Goal: Task Accomplishment & Management: Complete application form

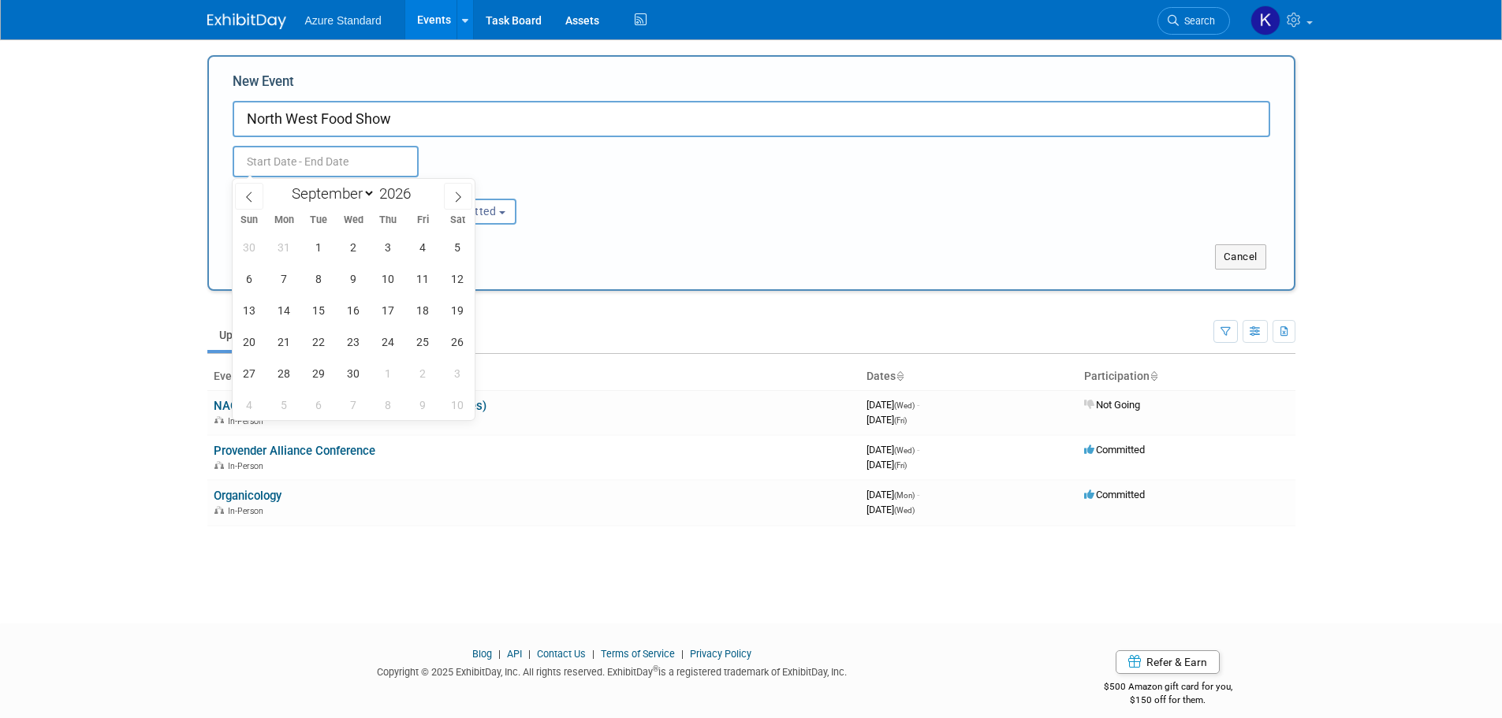
select select "8"
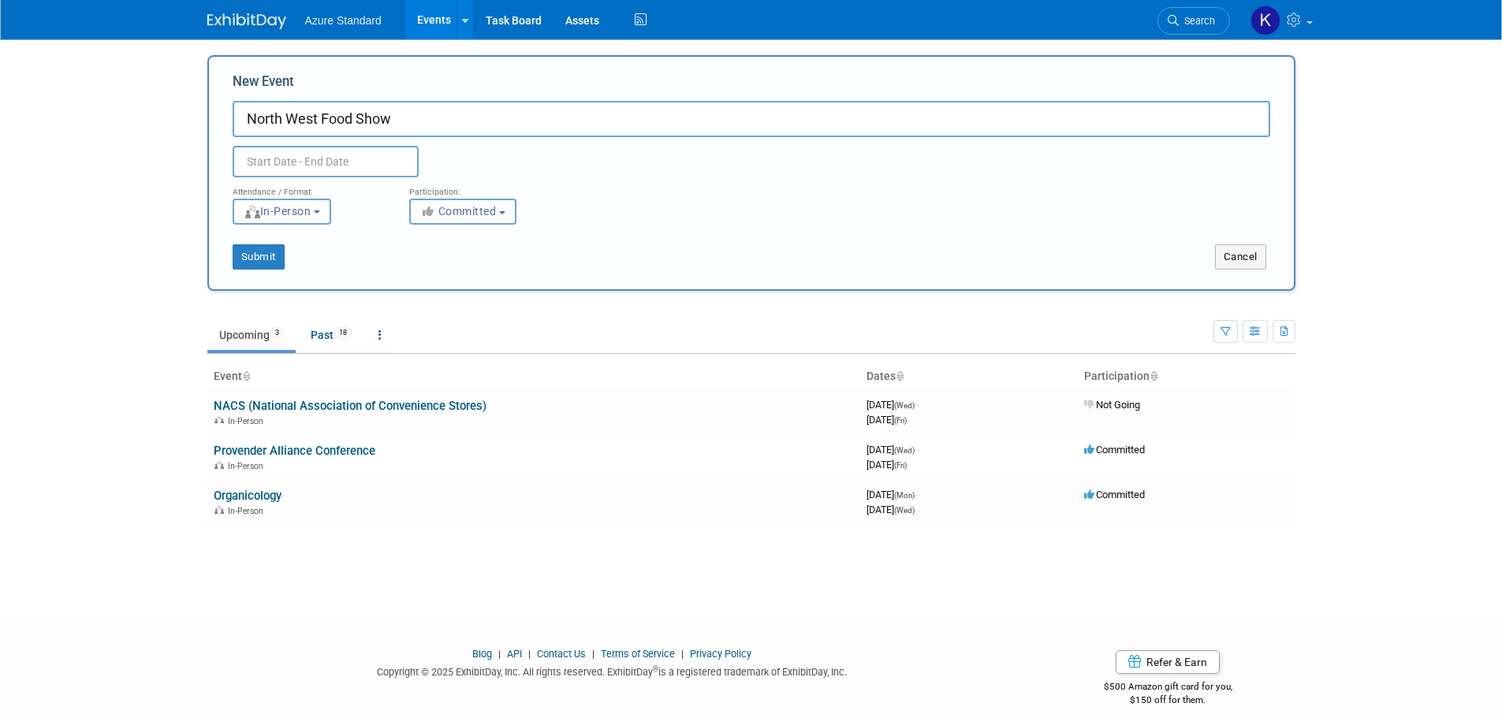
click at [98, 111] on body "Azure Standard Events Add Event Bulk Upload Events Shareable Event Boards Recen…" at bounding box center [751, 359] width 1502 height 718
click at [427, 18] on link "Events" at bounding box center [434, 19] width 58 height 39
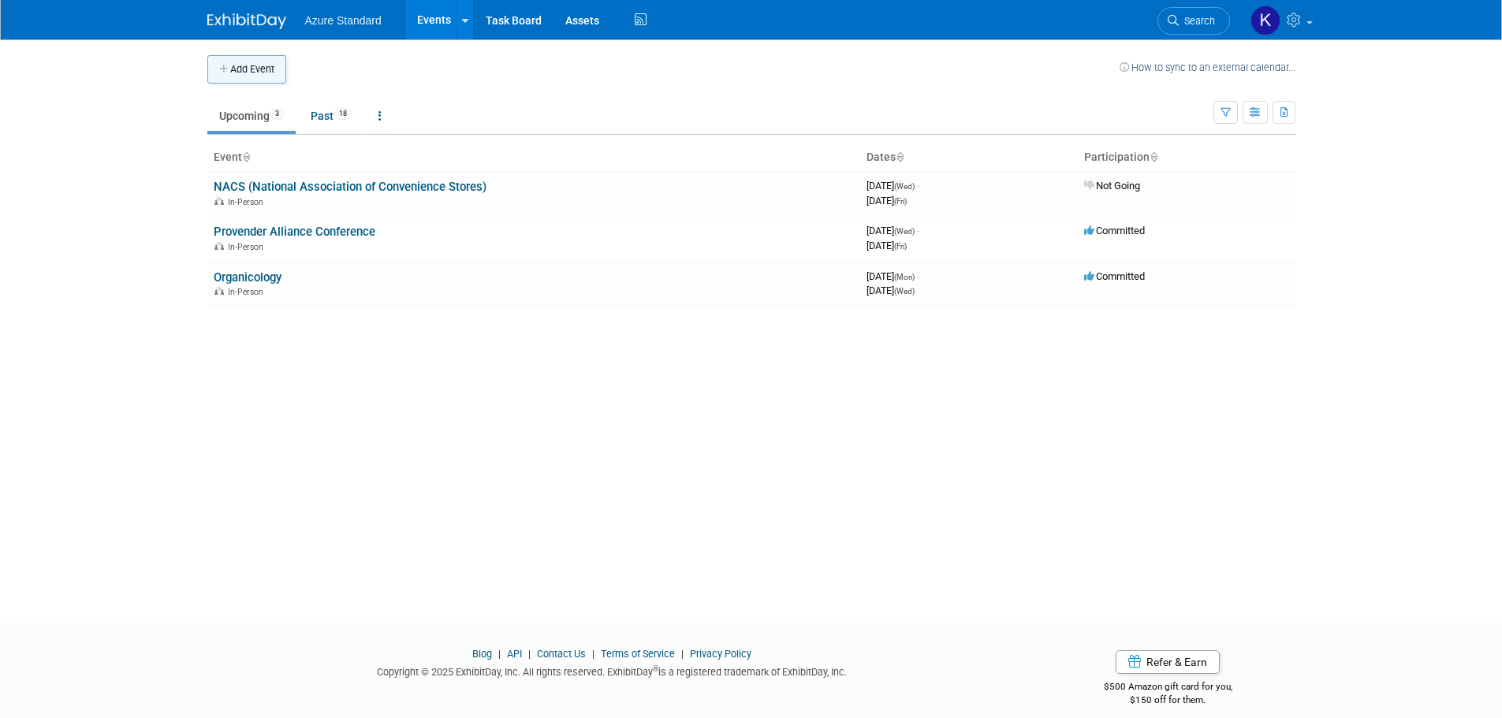
click at [269, 66] on button "Add Event" at bounding box center [246, 69] width 79 height 28
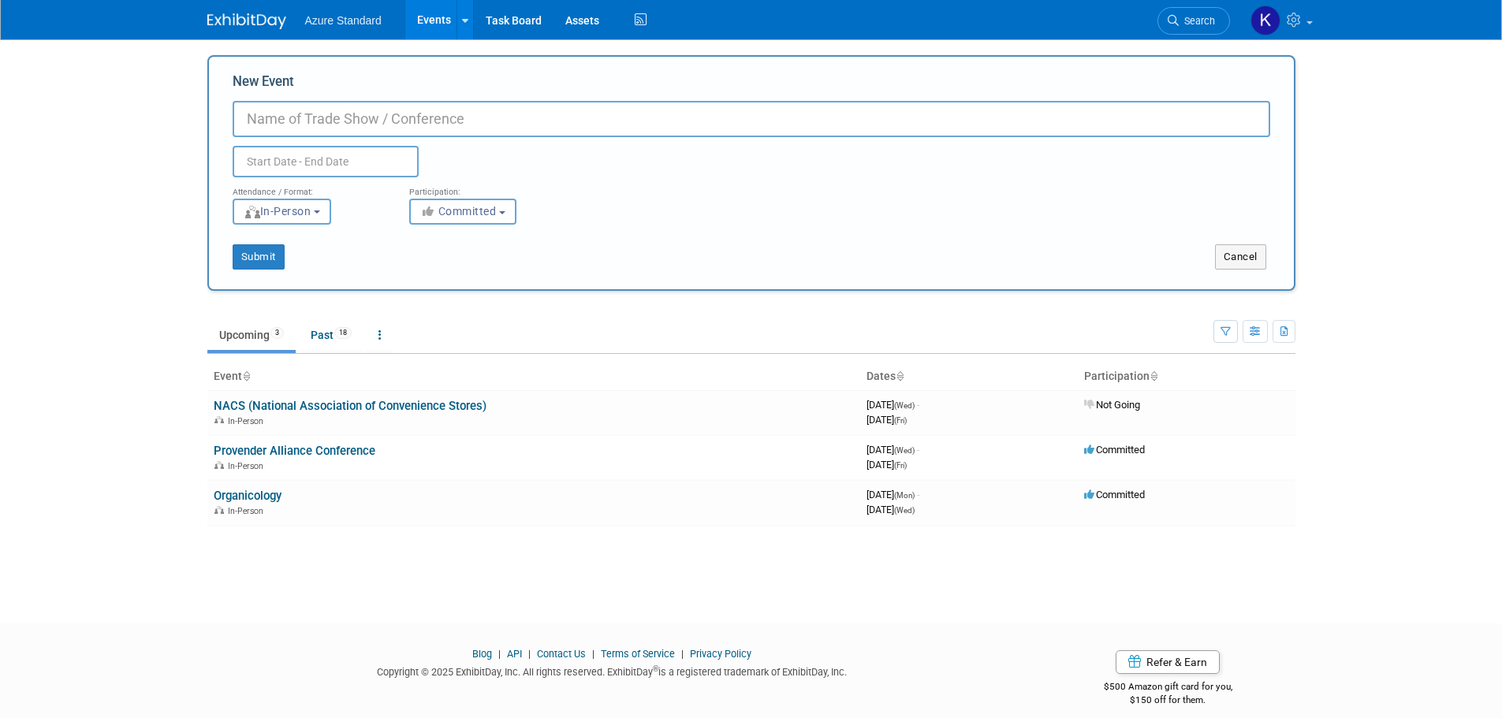
click at [280, 128] on input "New Event" at bounding box center [752, 119] width 1038 height 36
type input "Northwest Food Show"
click at [364, 162] on input "text" at bounding box center [326, 162] width 186 height 32
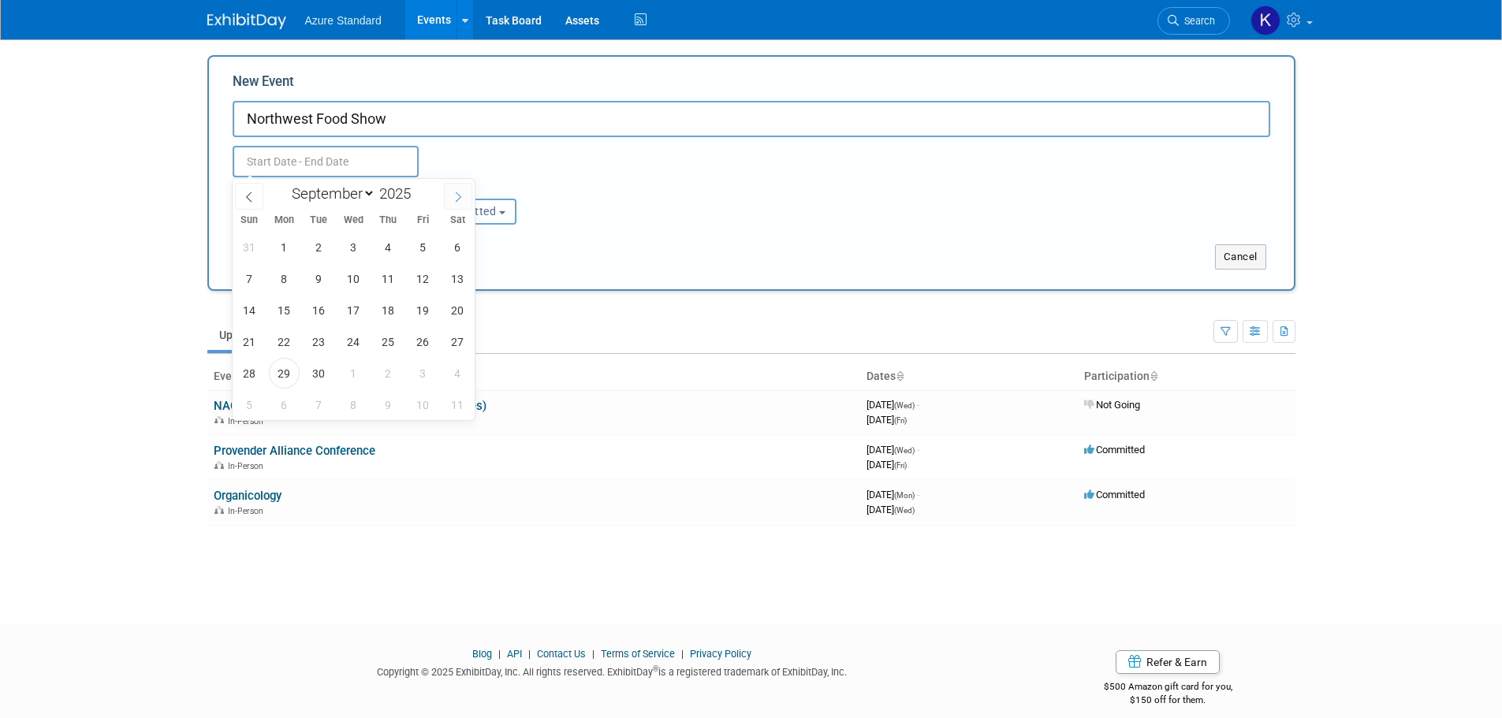
click at [461, 188] on span at bounding box center [458, 196] width 28 height 27
select select "10"
click at [415, 186] on span at bounding box center [417, 189] width 11 height 9
type input "2026"
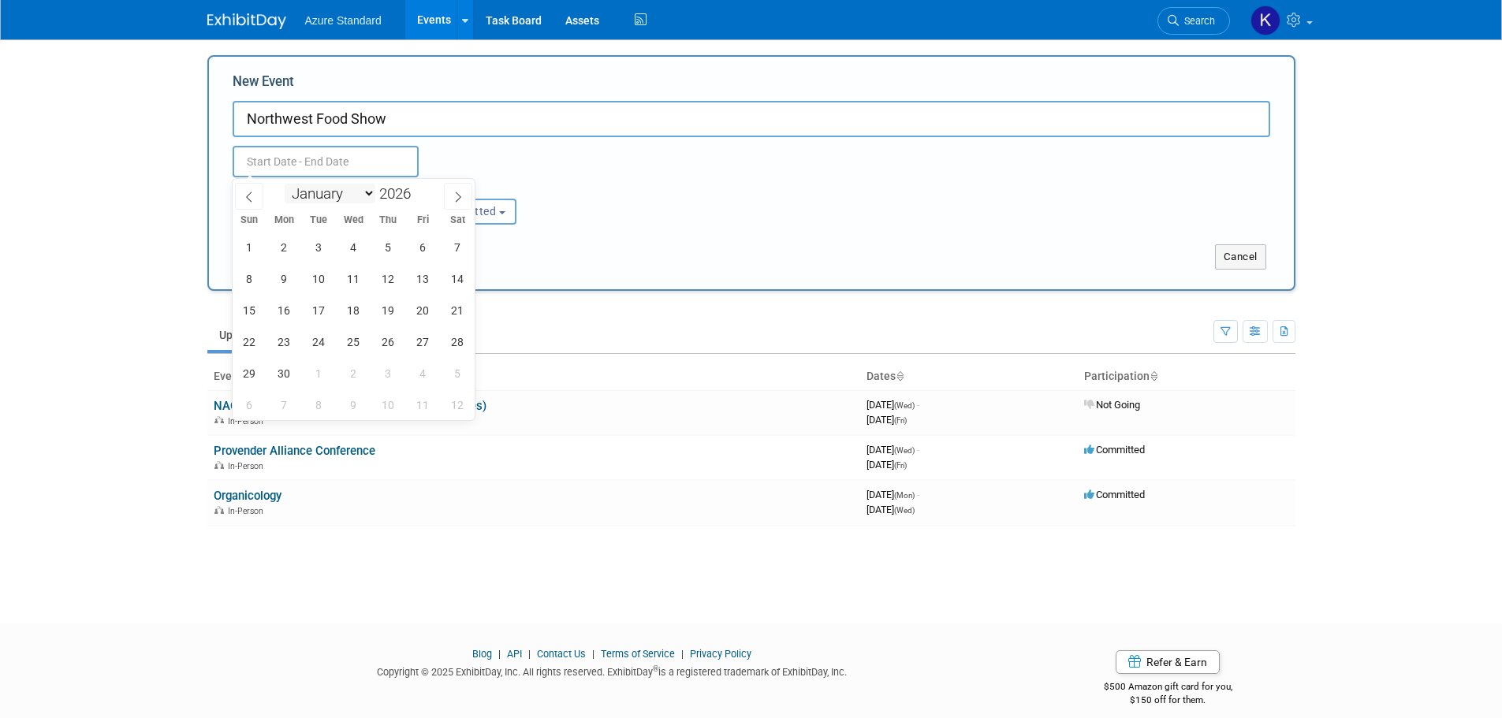
click at [366, 190] on select "January February March April May June July August September October November De…" at bounding box center [330, 194] width 91 height 20
select select "3"
click at [285, 184] on select "January February March April May June July August September October November De…" at bounding box center [330, 194] width 91 height 20
click at [259, 334] on span "19" at bounding box center [249, 342] width 31 height 31
click at [290, 345] on span "20" at bounding box center [284, 342] width 31 height 31
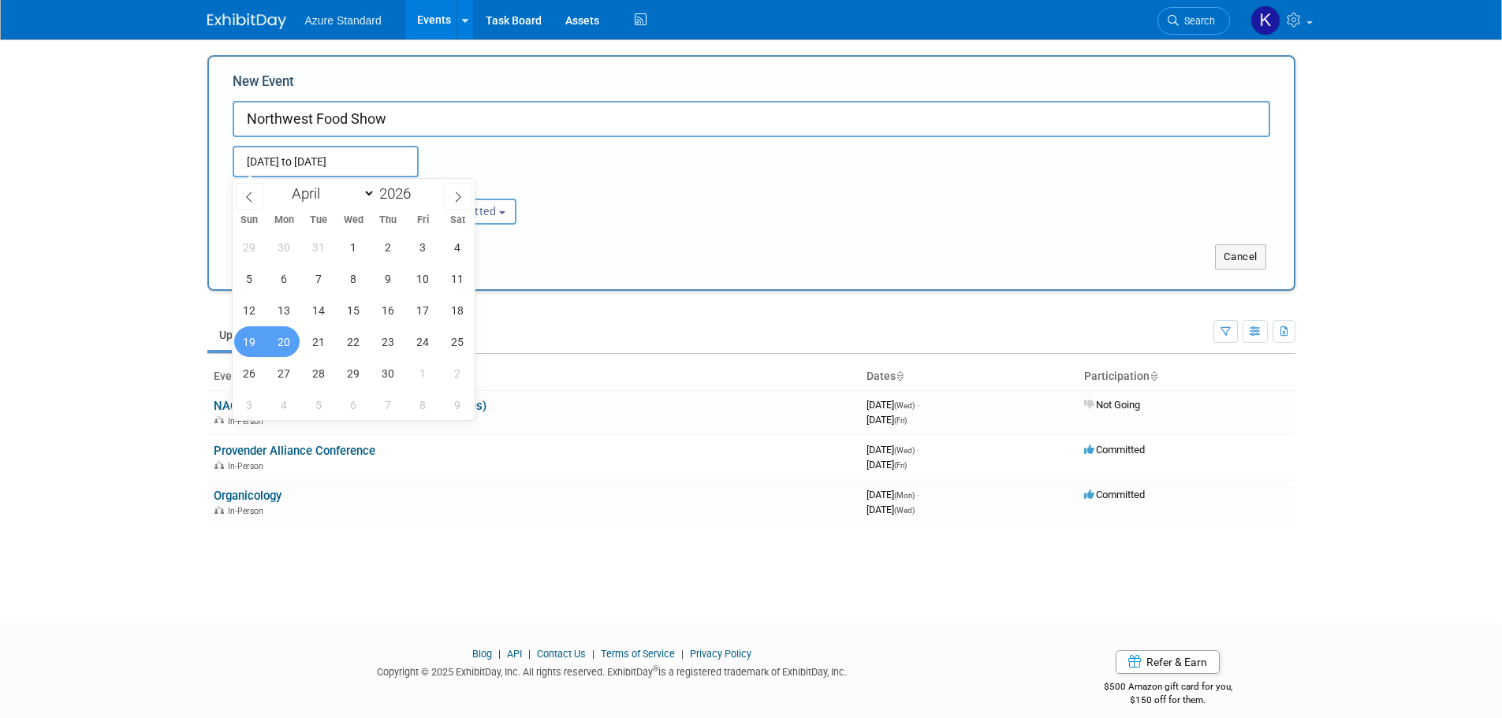
type input "[DATE] to [DATE]"
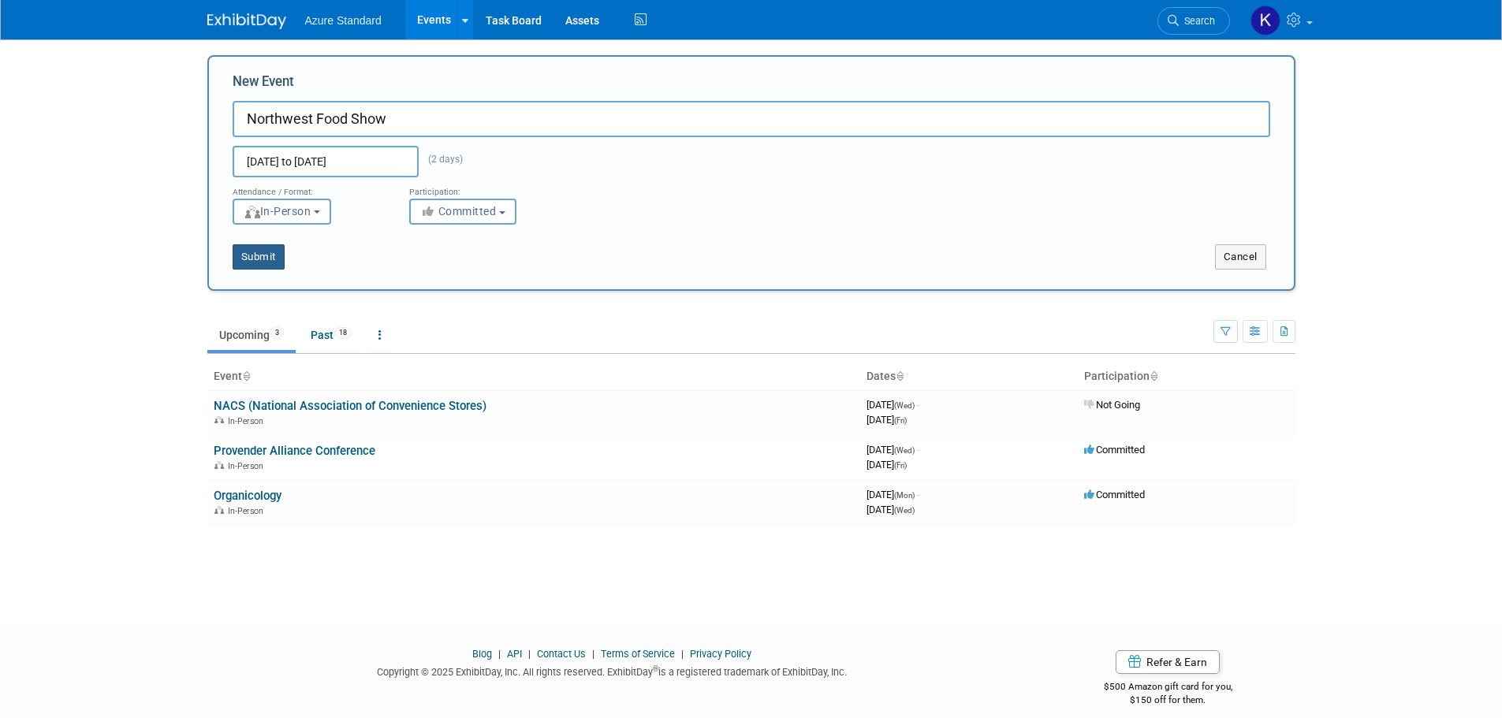
click at [262, 262] on button "Submit" at bounding box center [259, 256] width 52 height 25
